Goal: Task Accomplishment & Management: Use online tool/utility

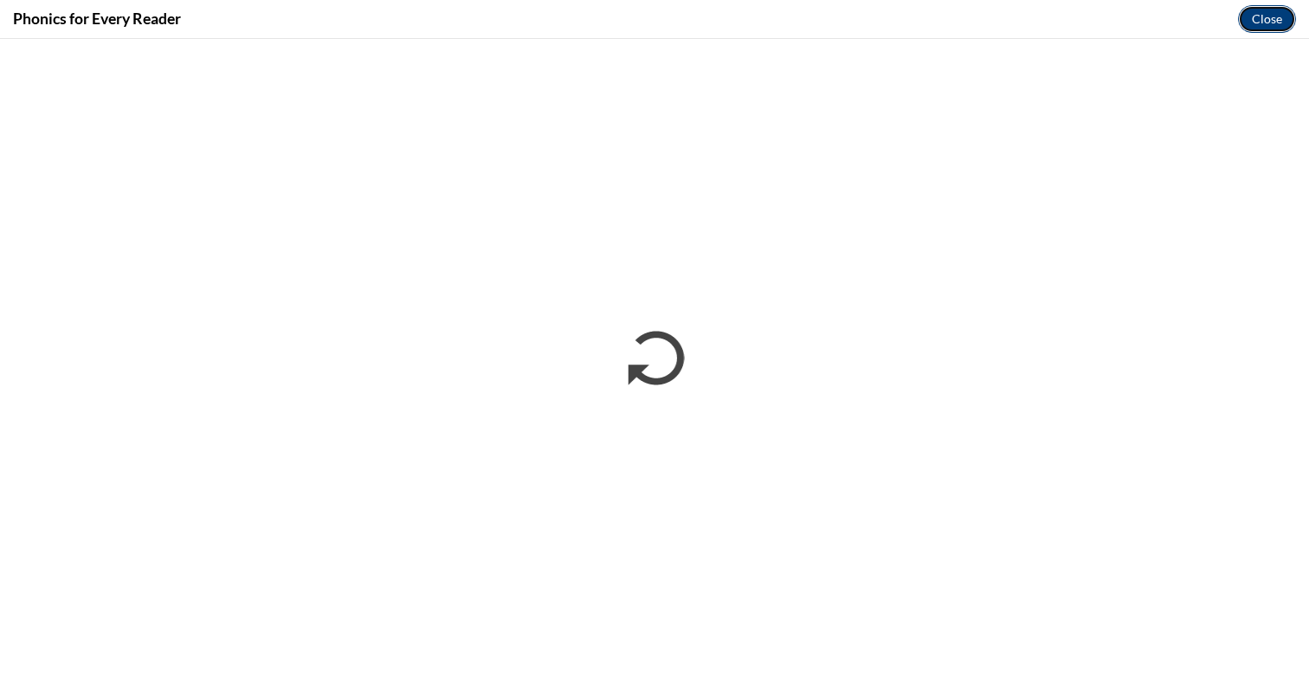
click at [1255, 15] on button "Close" at bounding box center [1267, 19] width 58 height 28
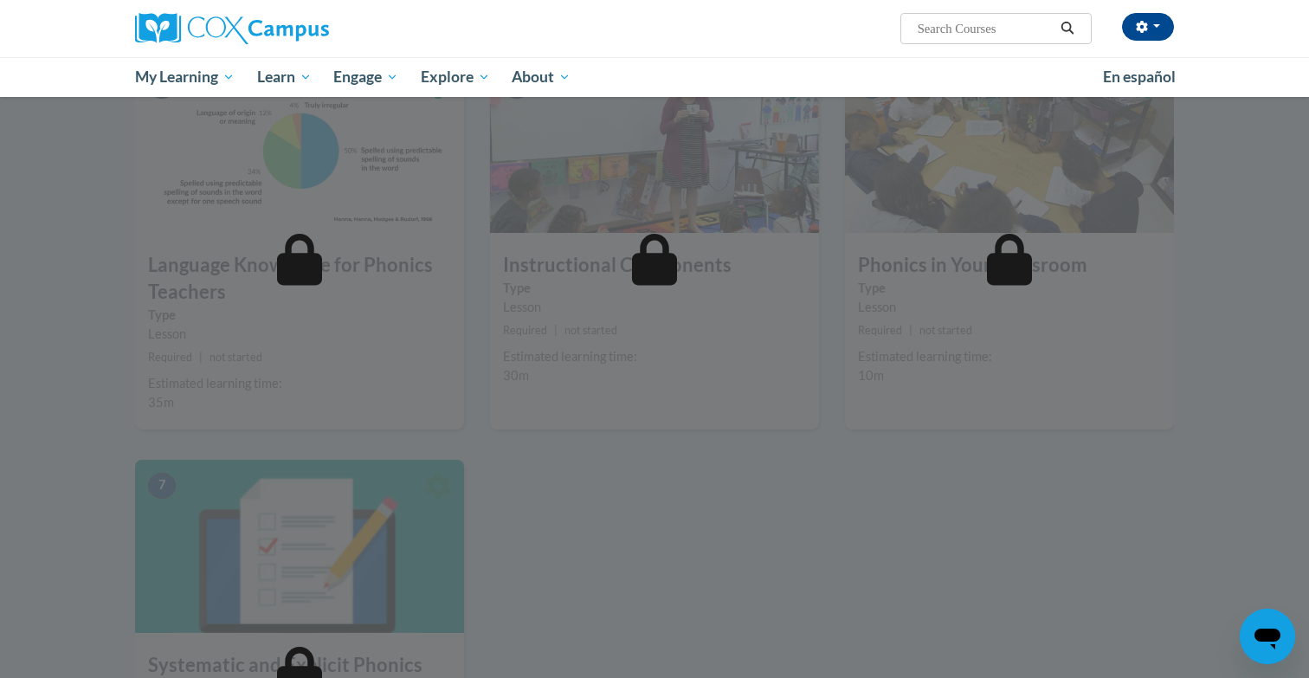
scroll to position [844, 0]
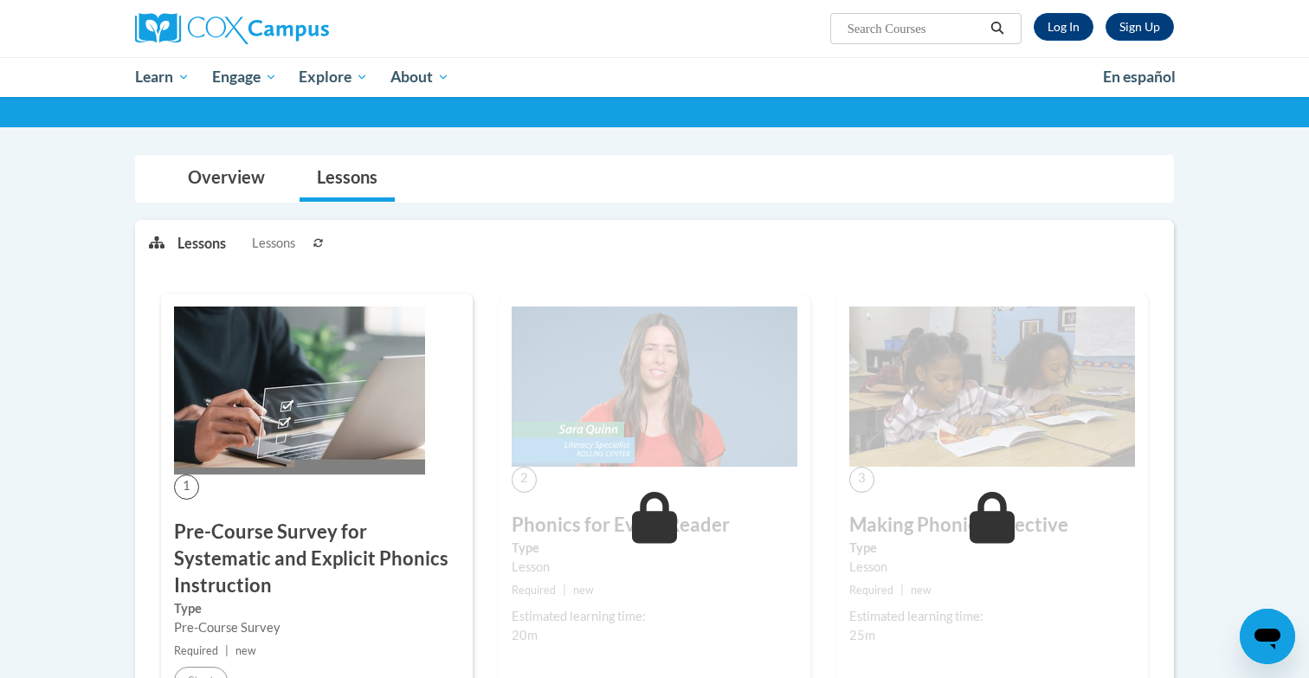
scroll to position [126, 0]
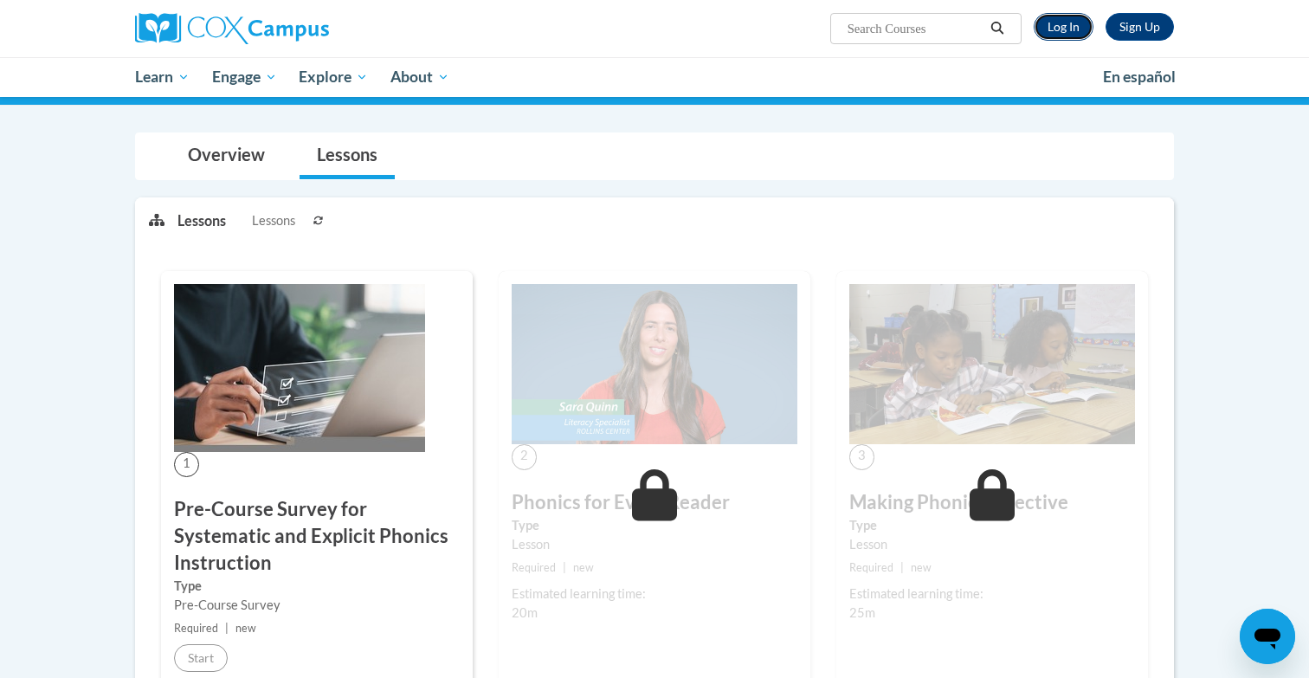
click at [1059, 18] on link "Log In" at bounding box center [1064, 27] width 60 height 28
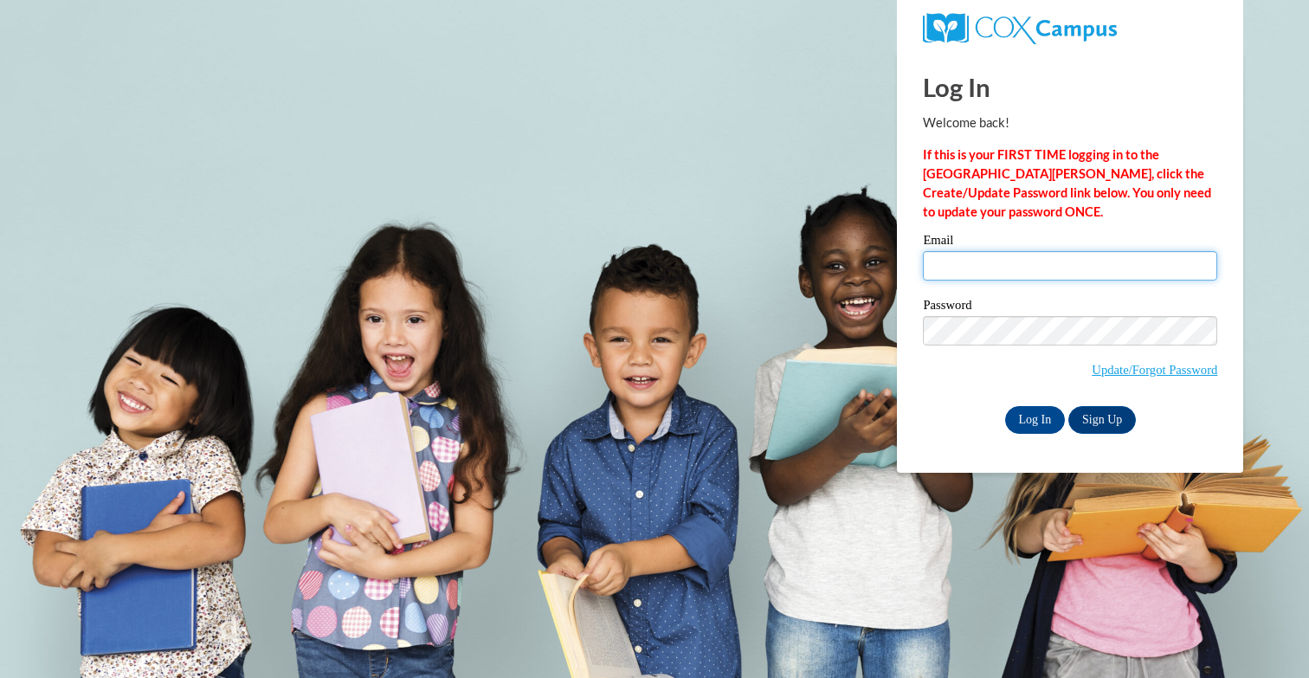
click at [1019, 264] on input "Email" at bounding box center [1070, 265] width 294 height 29
type input "[EMAIL_ADDRESS][DOMAIN_NAME]"
click at [1029, 420] on input "Log In" at bounding box center [1035, 420] width 61 height 28
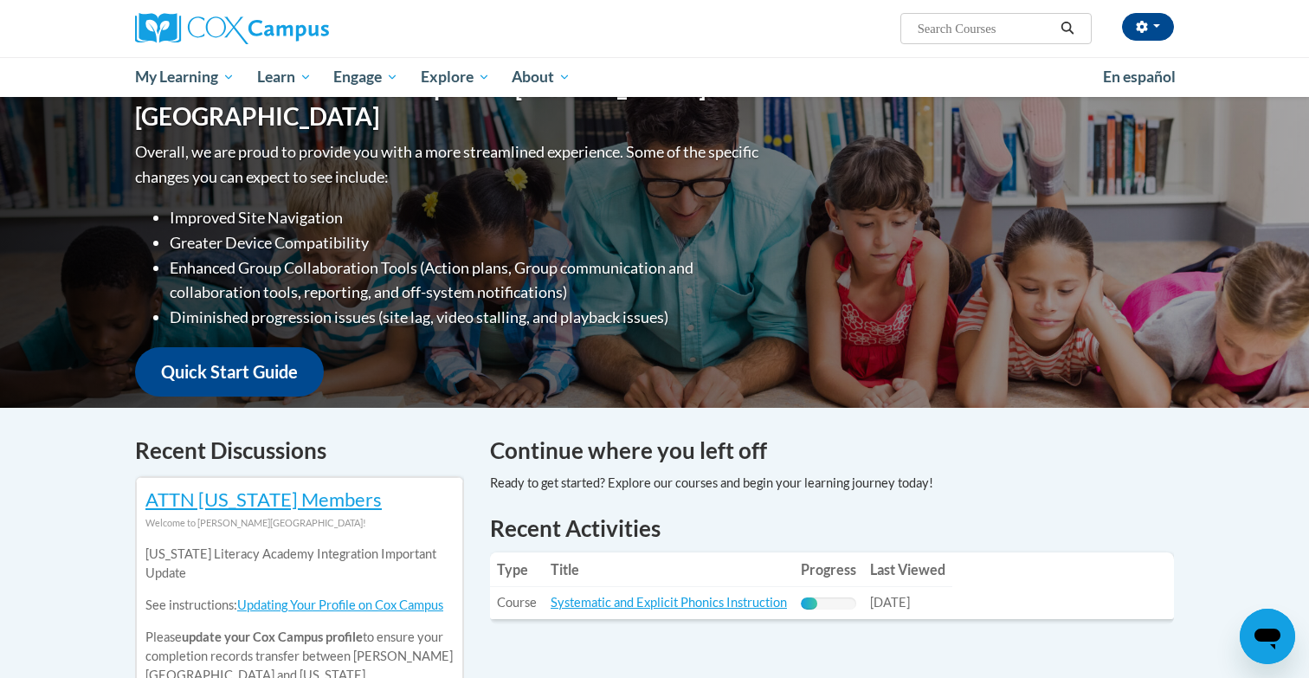
scroll to position [202, 0]
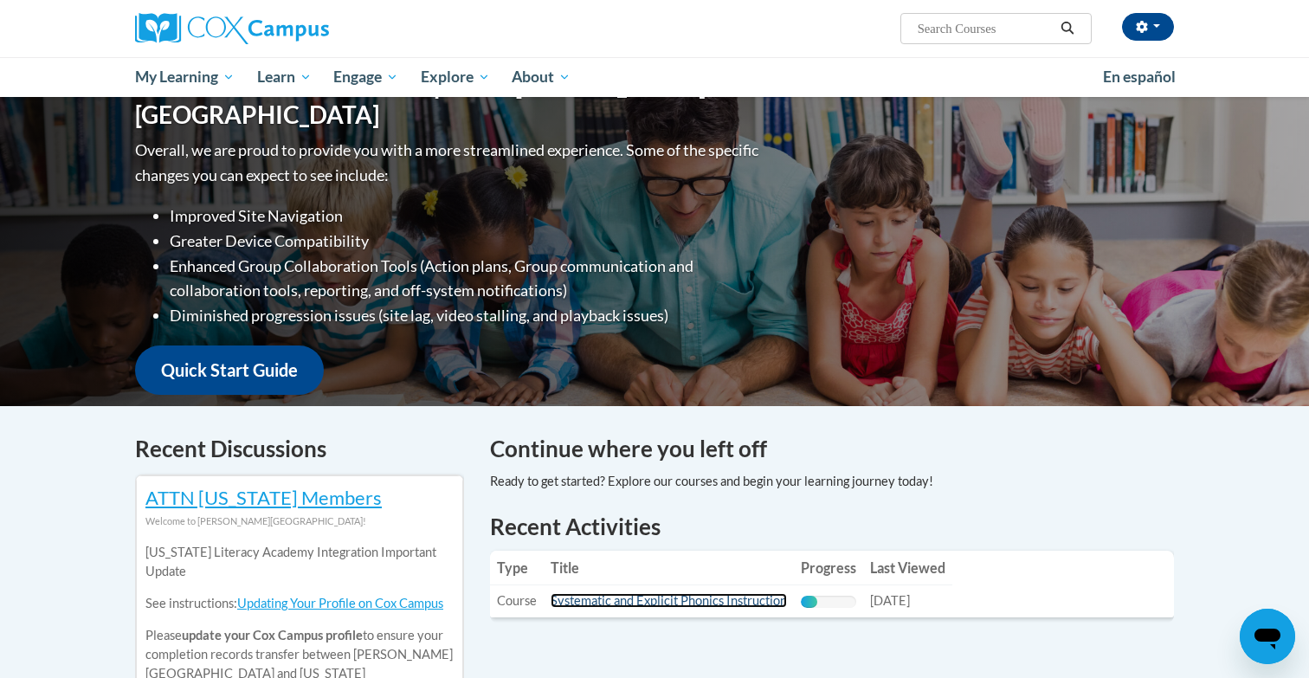
click at [726, 603] on link "Systematic and Explicit Phonics Instruction" at bounding box center [669, 600] width 236 height 15
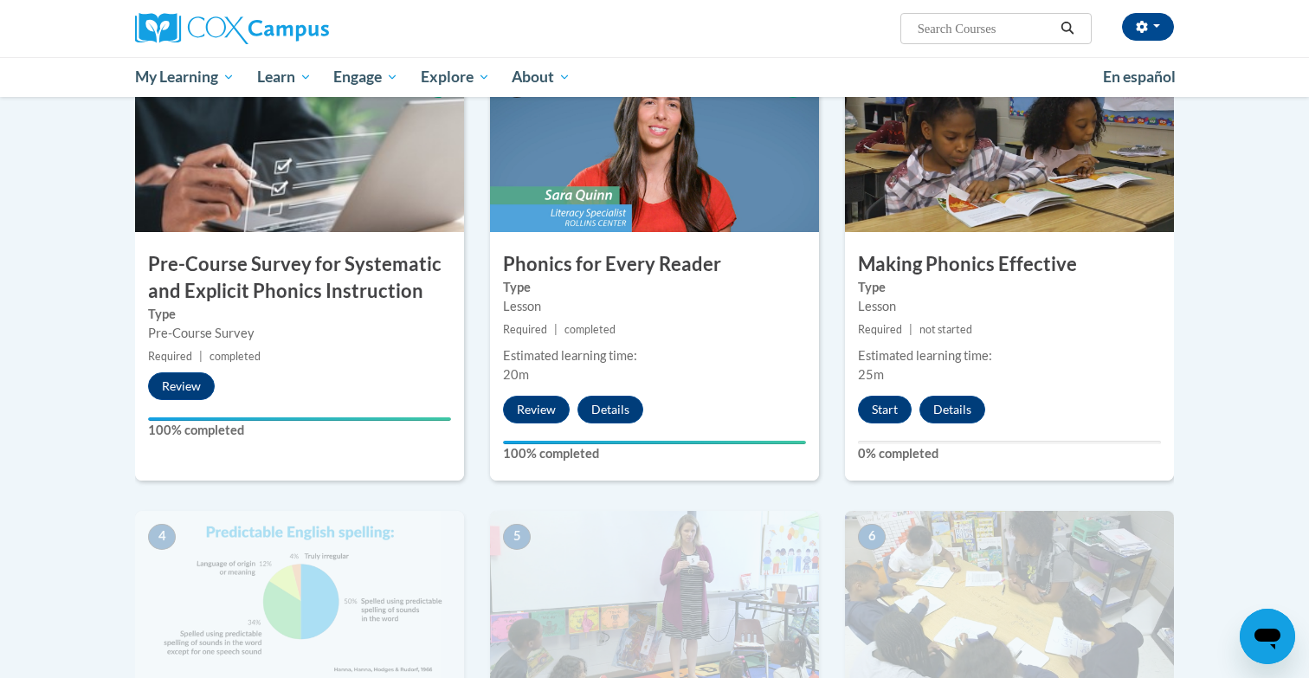
scroll to position [401, 0]
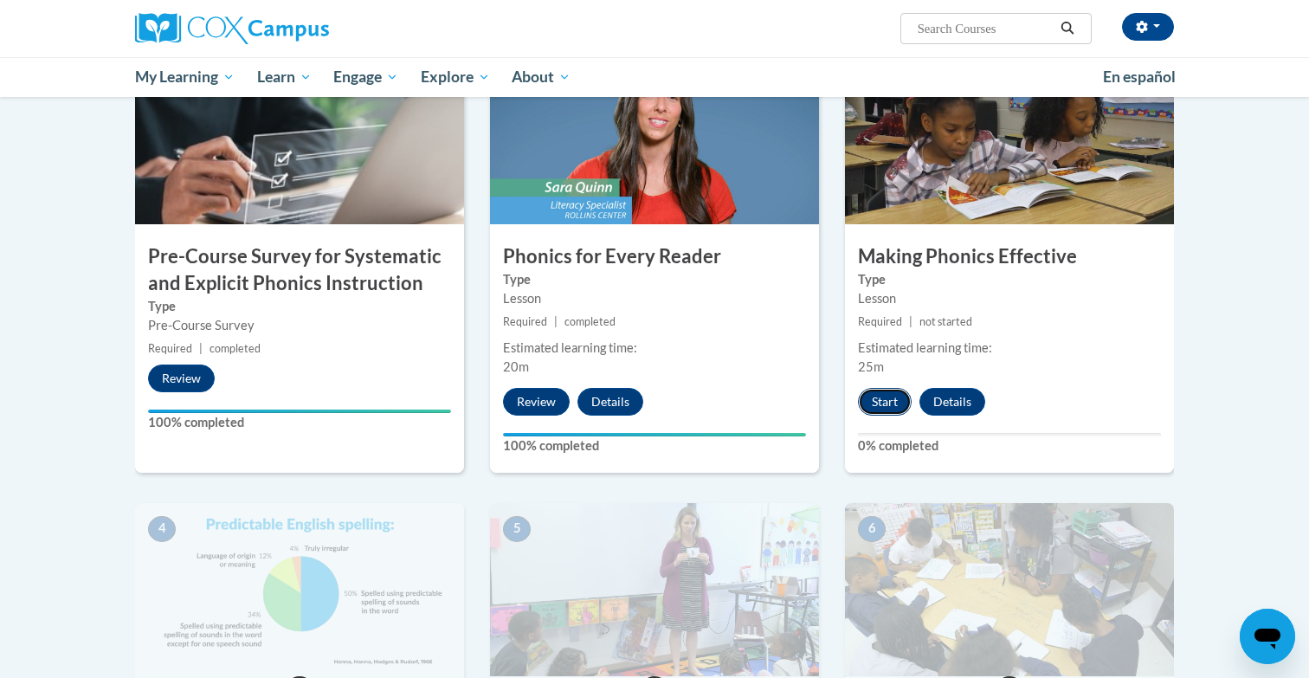
click at [874, 403] on button "Start" at bounding box center [885, 402] width 54 height 28
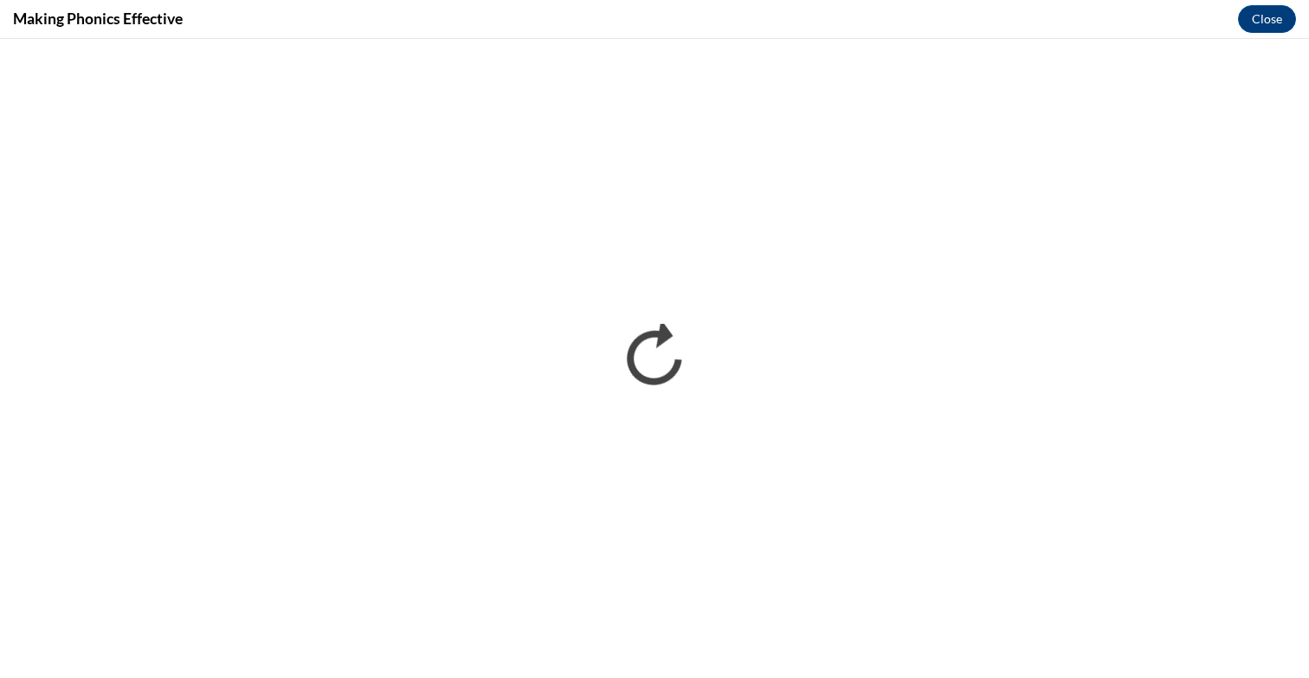
scroll to position [0, 0]
